Goal: Find contact information: Find contact information

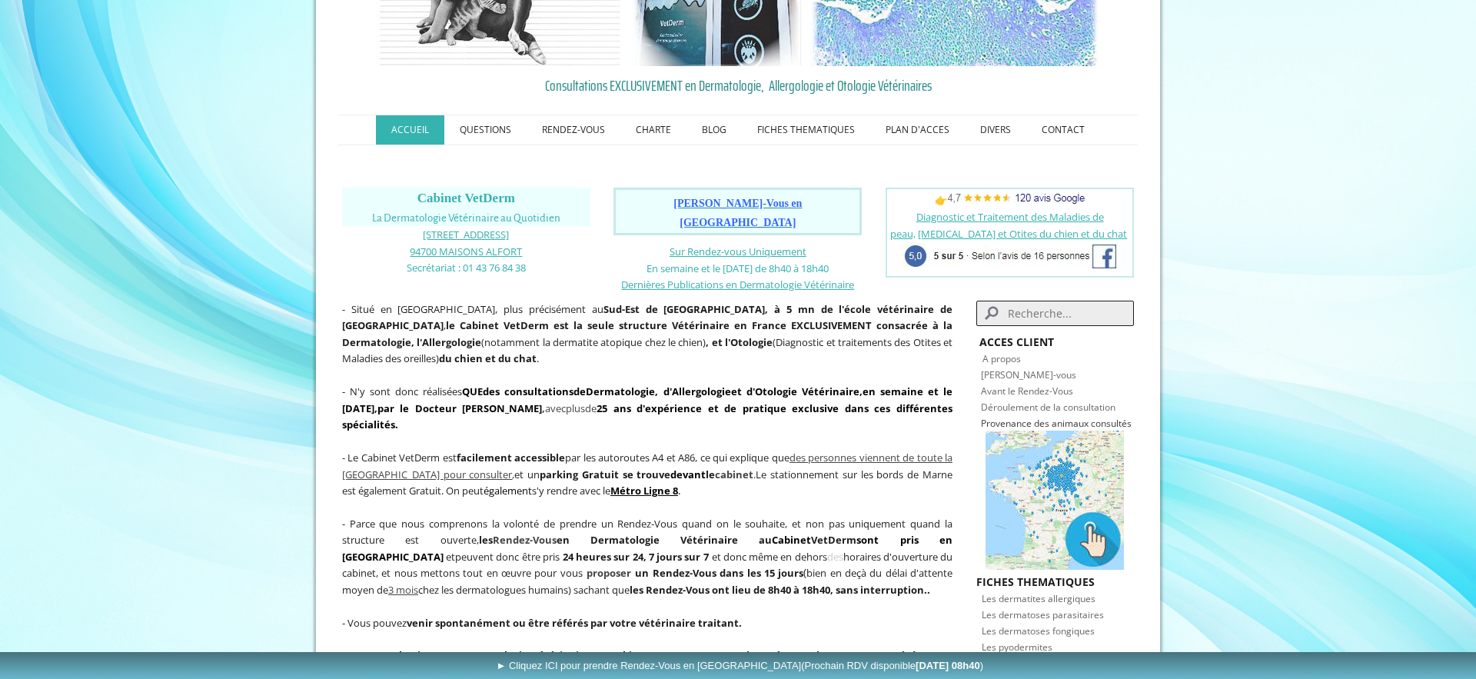
scroll to position [133, 0]
click at [1059, 126] on link "CONTACT" at bounding box center [1063, 129] width 74 height 29
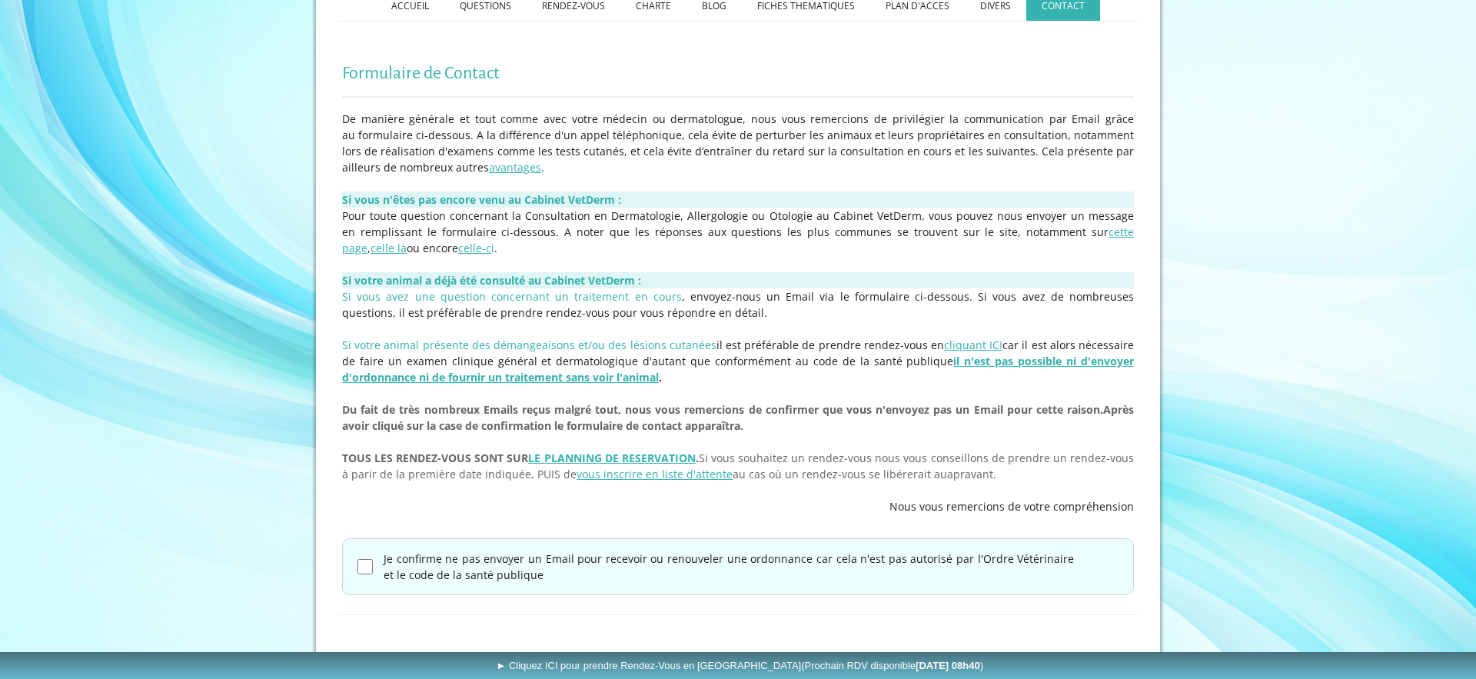
scroll to position [253, 0]
click at [952, 350] on link "cliquant ICI" at bounding box center [973, 348] width 58 height 15
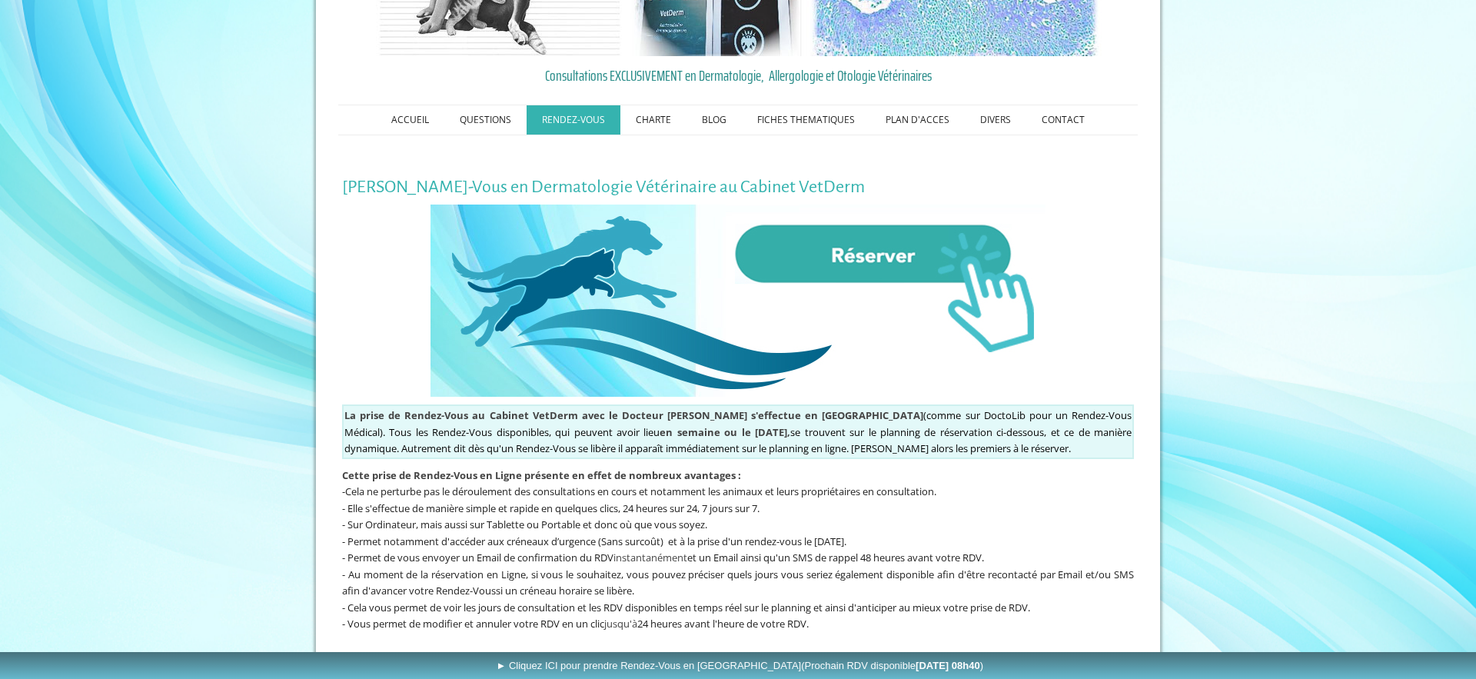
scroll to position [143, 0]
click at [1065, 119] on link "CONTACT" at bounding box center [1063, 119] width 74 height 29
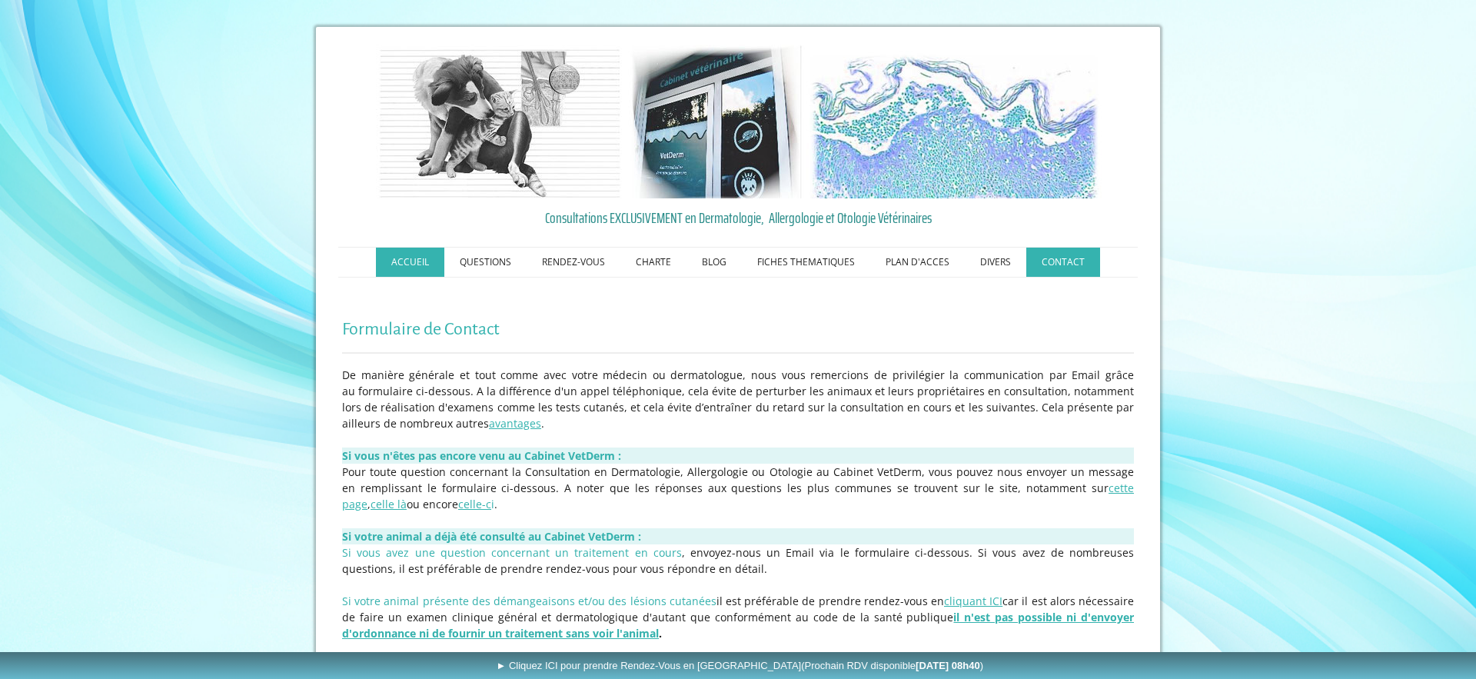
click at [407, 261] on link "ACCUEIL" at bounding box center [410, 262] width 68 height 29
